Goal: Use online tool/utility

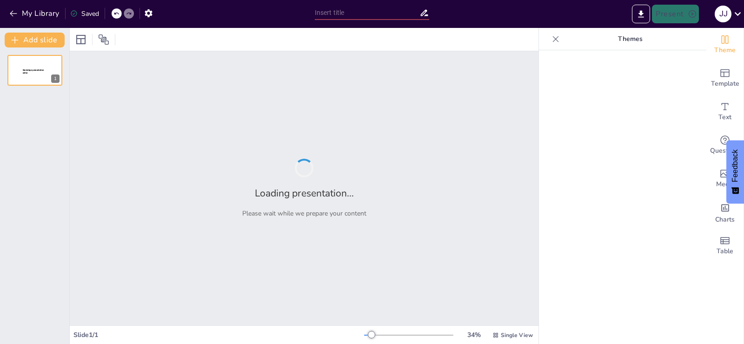
type input "Impacto [PERSON_NAME] Único en la Estabilidad Económica de la UE"
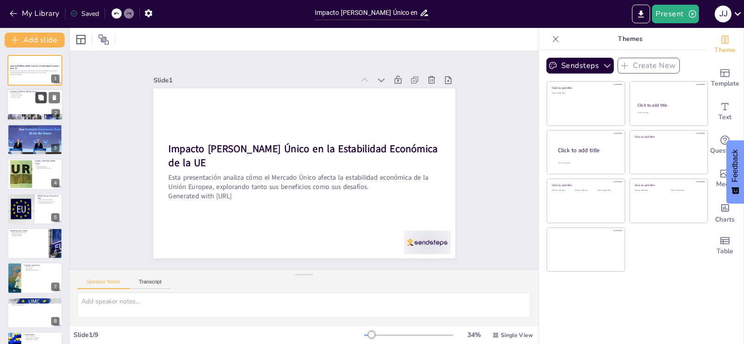
click at [46, 98] on button at bounding box center [40, 97] width 11 height 11
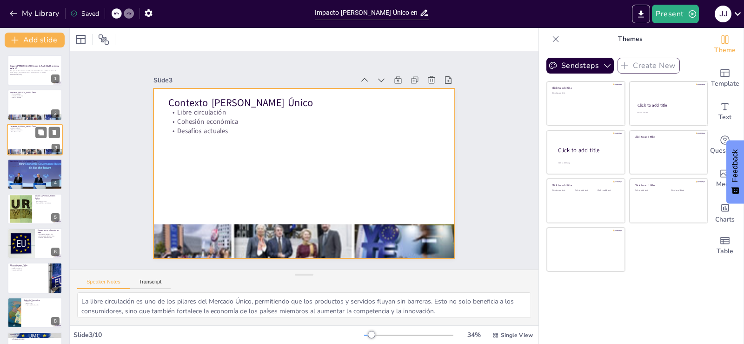
click at [23, 136] on div at bounding box center [35, 140] width 56 height 32
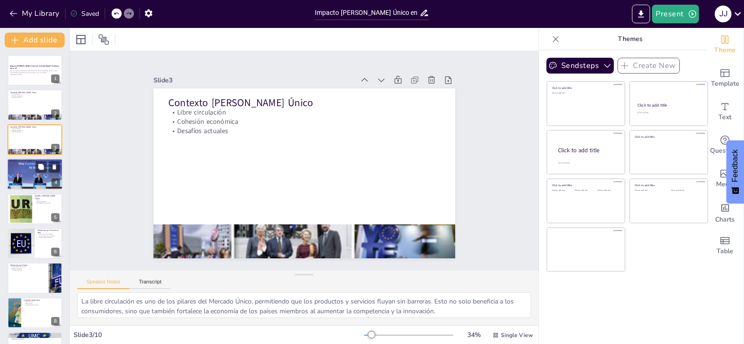
click at [19, 172] on div at bounding box center [35, 173] width 56 height 37
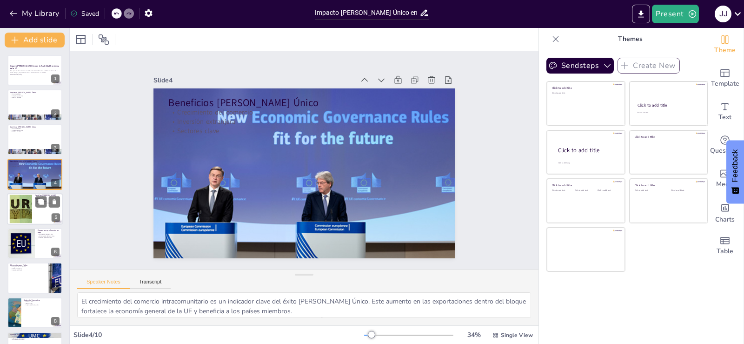
click at [19, 207] on div at bounding box center [21, 208] width 45 height 28
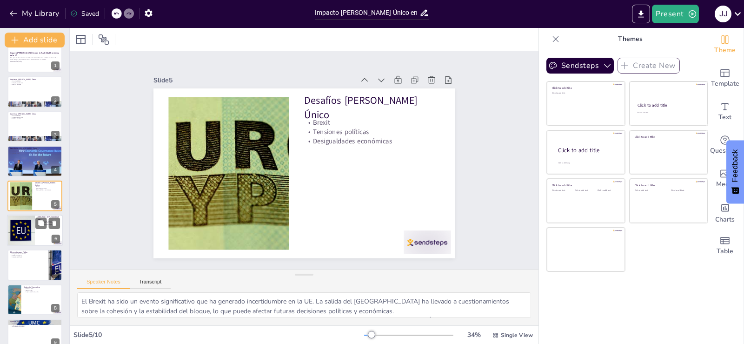
click at [19, 236] on div at bounding box center [21, 230] width 42 height 32
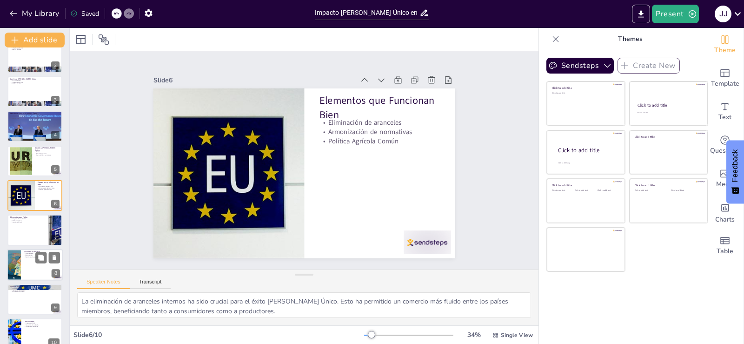
click at [19, 260] on div at bounding box center [14, 265] width 56 height 32
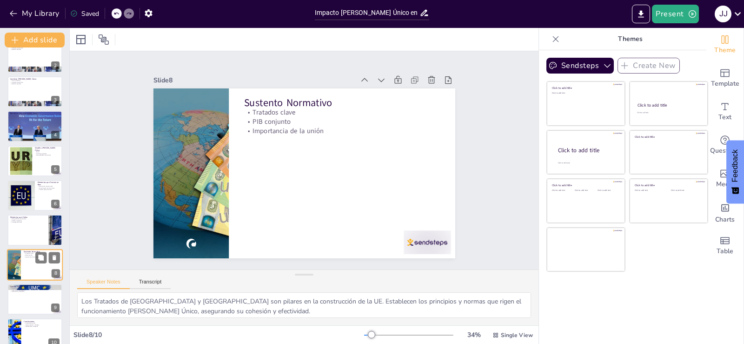
scroll to position [61, 0]
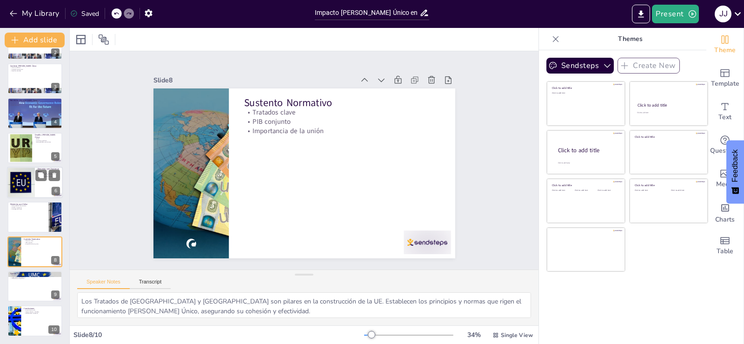
click at [16, 186] on div at bounding box center [21, 183] width 42 height 32
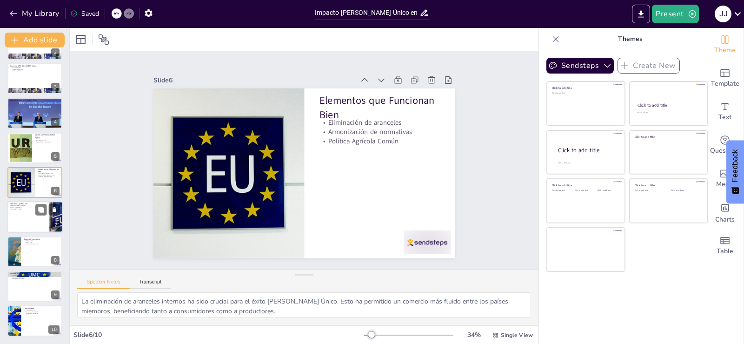
click at [25, 218] on div at bounding box center [35, 217] width 56 height 32
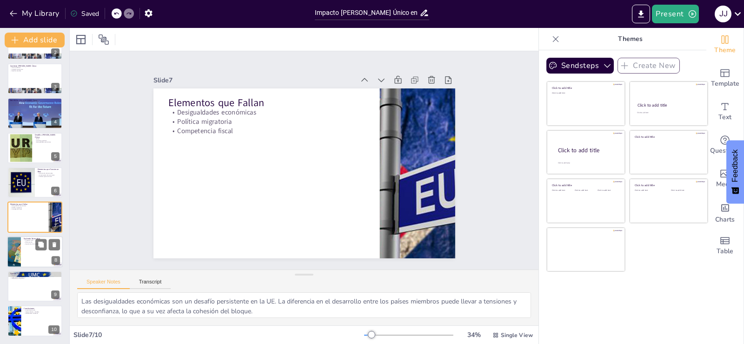
click at [27, 253] on div at bounding box center [35, 252] width 56 height 32
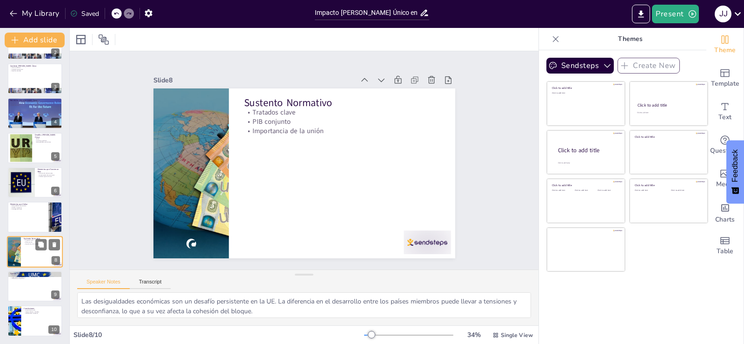
type textarea "Los Tratados de [GEOGRAPHIC_DATA] y [GEOGRAPHIC_DATA] son pilares en la constru…"
